Goal: Task Accomplishment & Management: Manage account settings

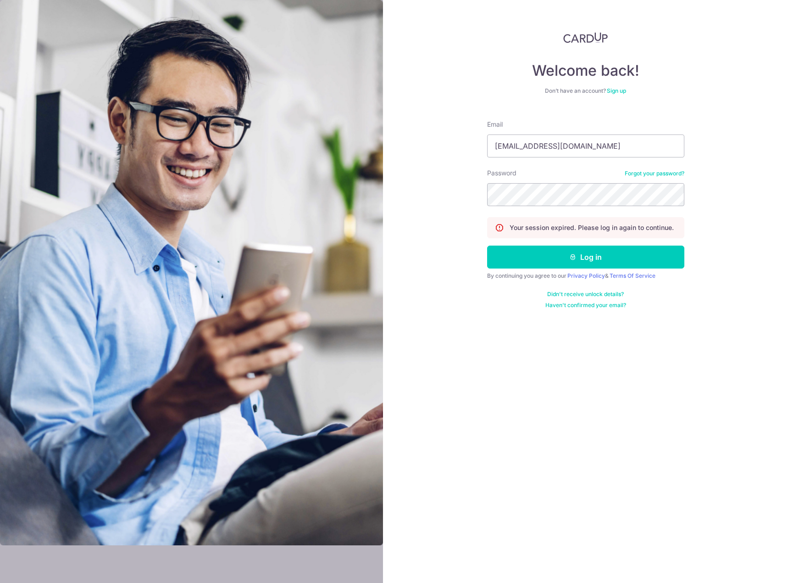
click at [549, 256] on button "Log in" at bounding box center [585, 256] width 197 height 23
